Goal: Information Seeking & Learning: Learn about a topic

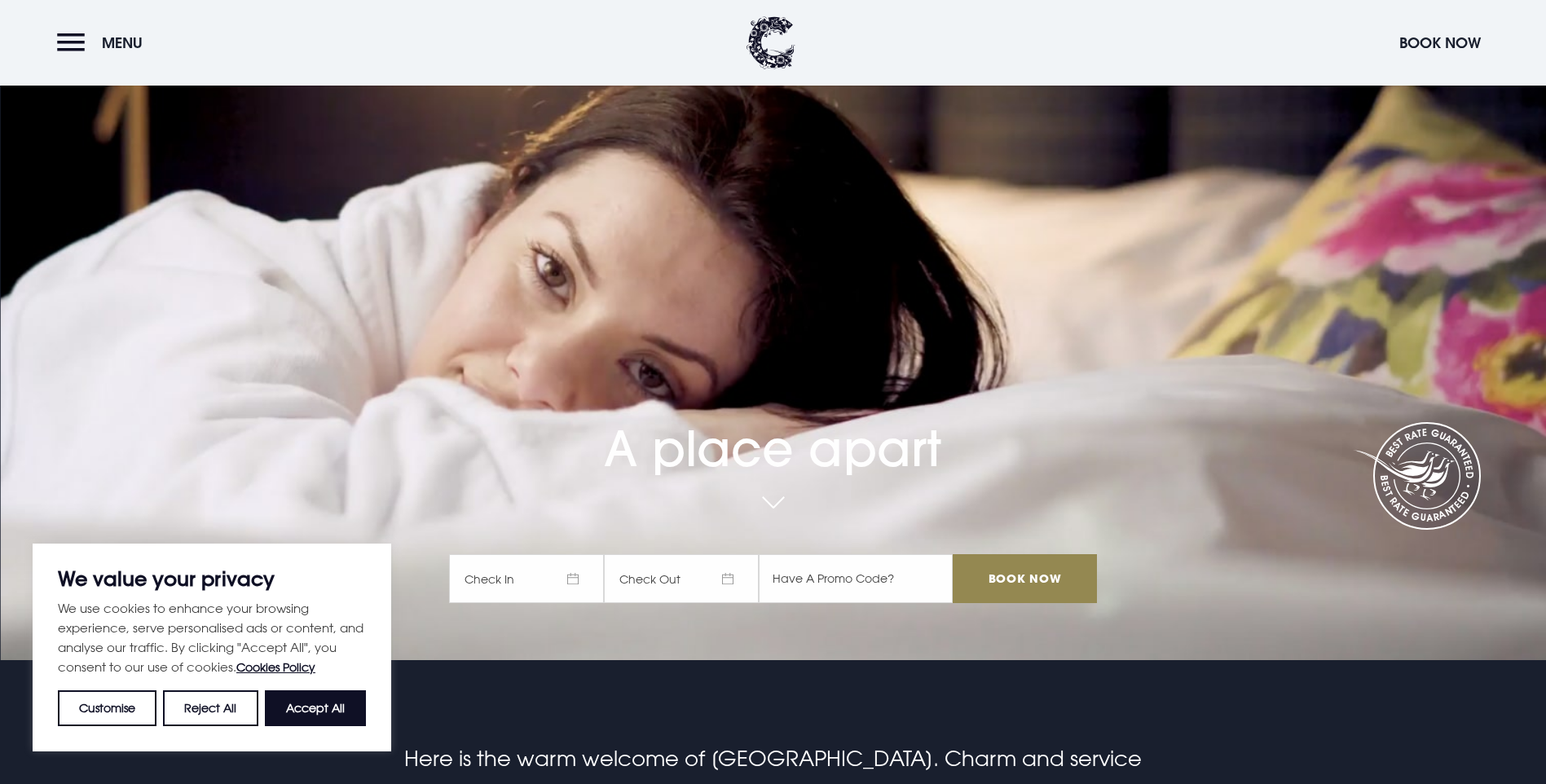
scroll to position [163, 0]
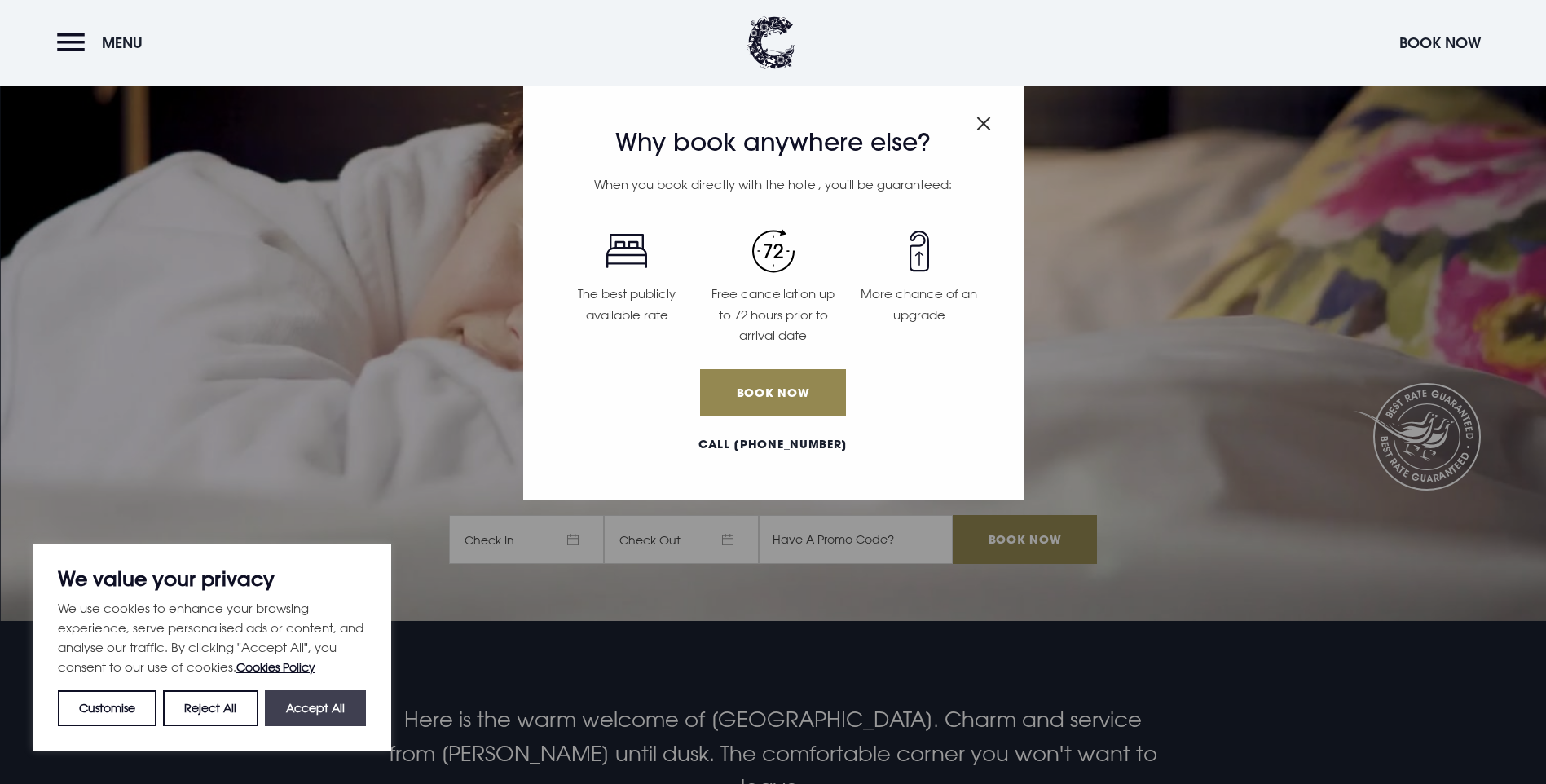
click at [305, 706] on button "Accept All" at bounding box center [315, 708] width 101 height 36
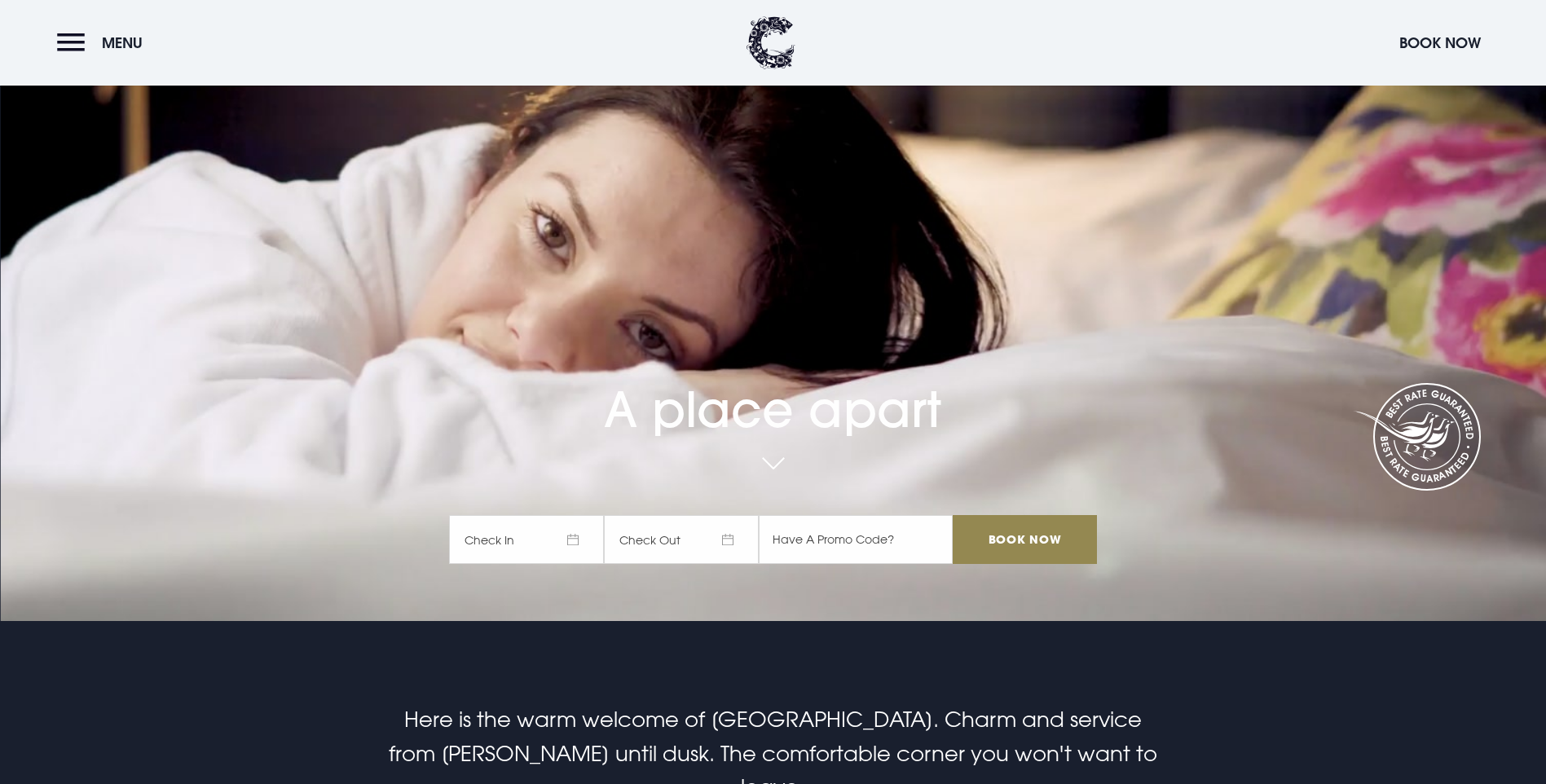
checkbox input "true"
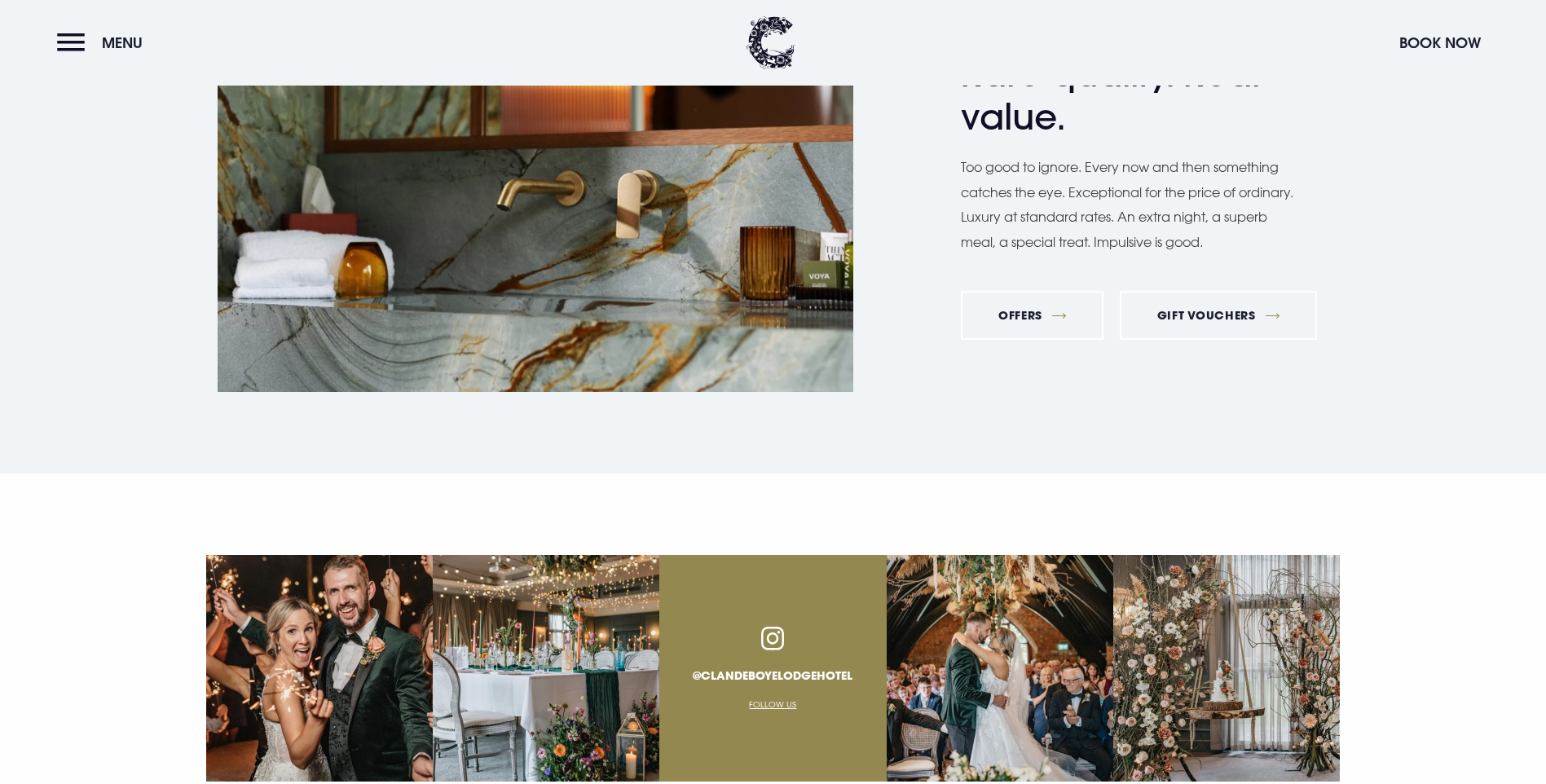
scroll to position [6029, 0]
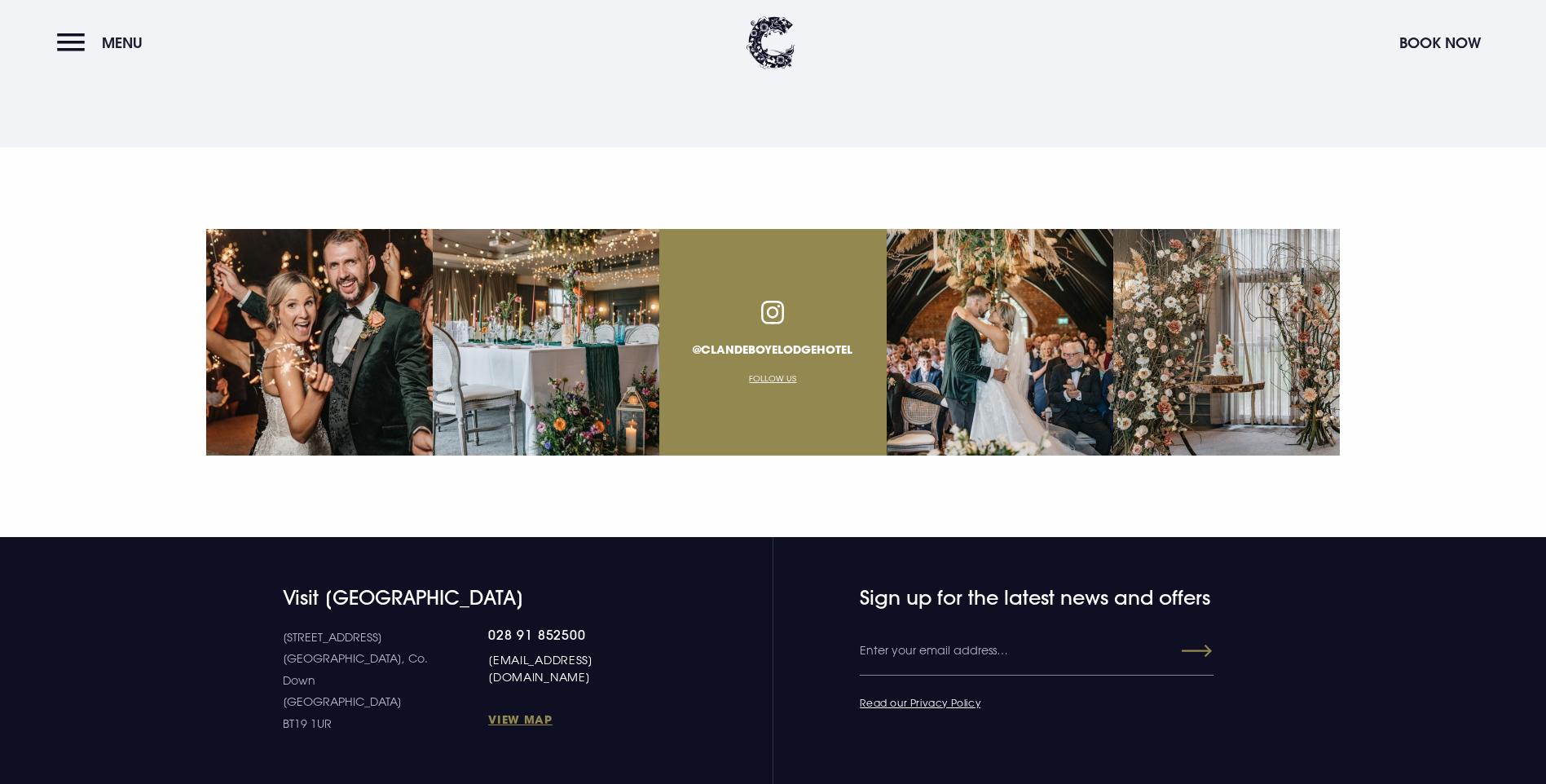
click at [598, 651] on link "[EMAIL_ADDRESS][DOMAIN_NAME]" at bounding box center [577, 667] width 179 height 34
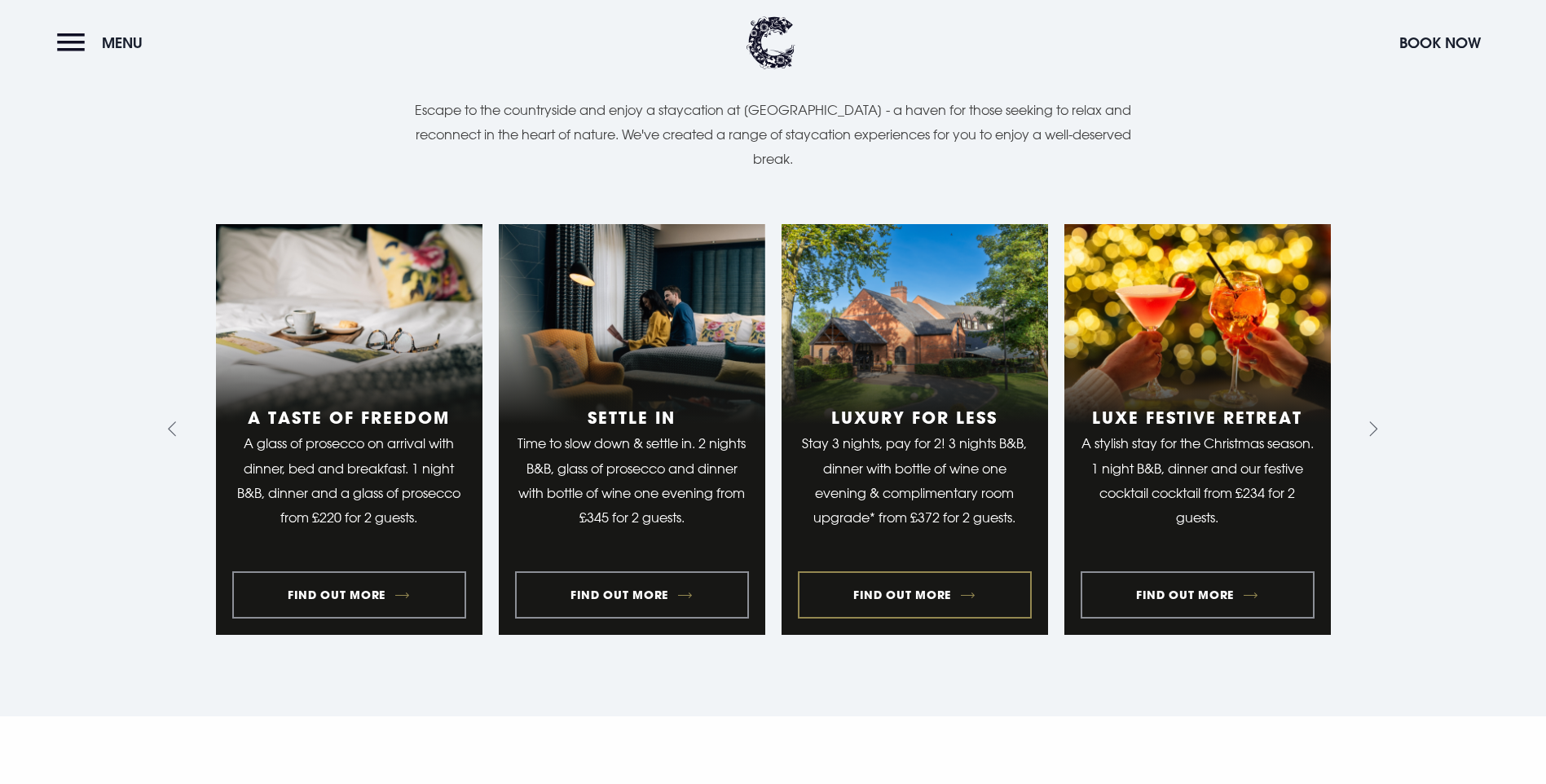
scroll to position [1140, 0]
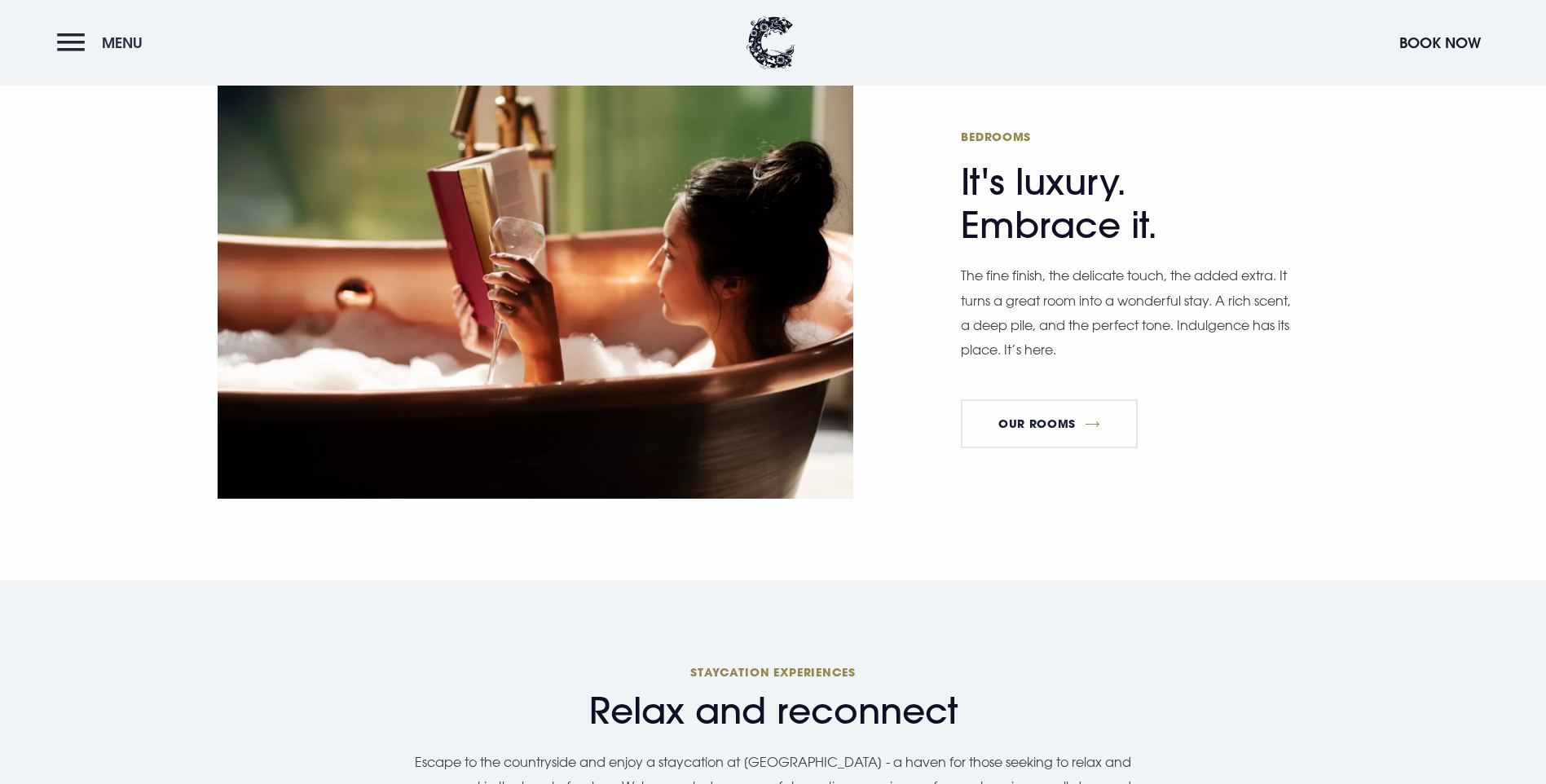
click at [72, 45] on button "Menu" at bounding box center [104, 43] width 94 height 35
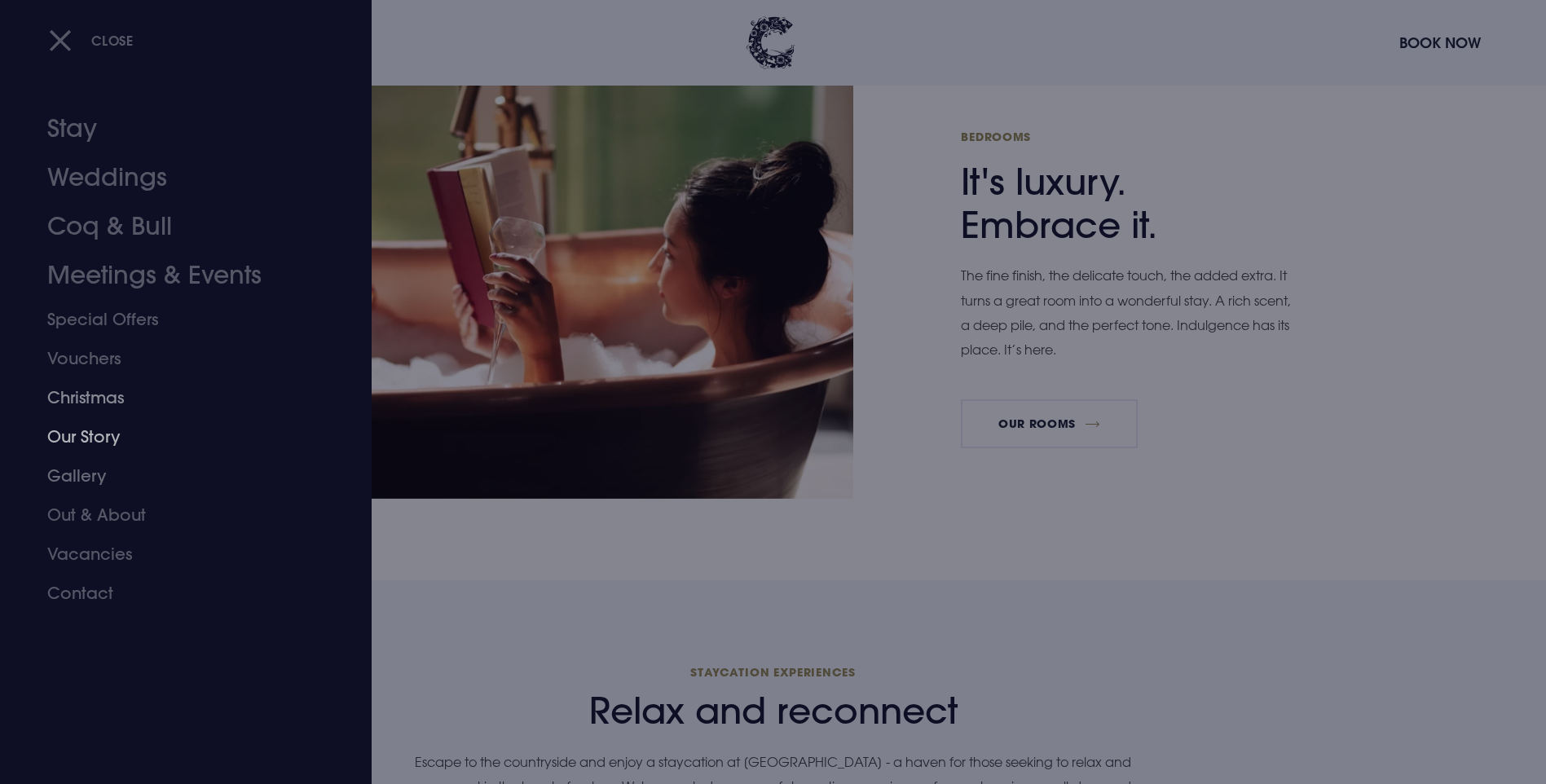
click at [95, 402] on link "Christmas" at bounding box center [176, 397] width 257 height 39
